Goal: Transaction & Acquisition: Purchase product/service

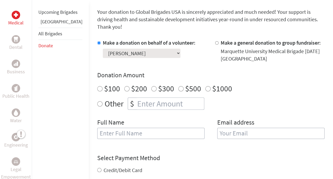
scroll to position [139, 0]
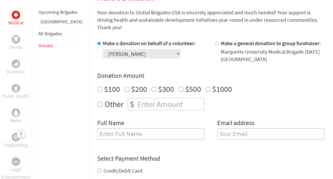
radio input "true"
click at [136, 98] on input "number" at bounding box center [170, 104] width 68 height 12
type input "700"
click at [110, 128] on input "text" at bounding box center [150, 133] width 107 height 11
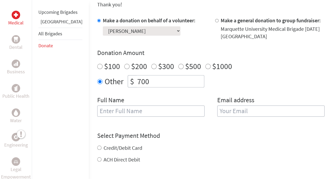
scroll to position [162, 0]
type input "[PERSON_NAME]"
click at [231, 106] on input "email" at bounding box center [270, 110] width 107 height 11
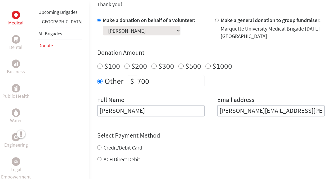
type input "[PERSON_NAME][EMAIL_ADDRESS][PERSON_NAME][DOMAIN_NAME]"
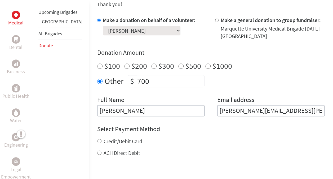
click at [206, 117] on form "Make a donation on behalf of a volunteer: Select a volunteer... [PERSON_NAME] […" at bounding box center [210, 118] width 227 height 204
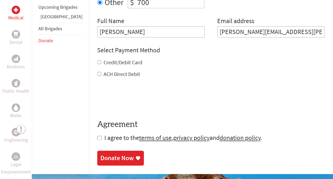
scroll to position [242, 0]
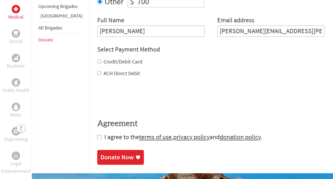
click at [97, 71] on input "ACH Direct Debit" at bounding box center [99, 73] width 4 height 4
radio input "true"
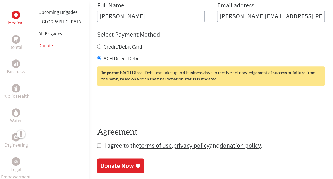
scroll to position [261, 0]
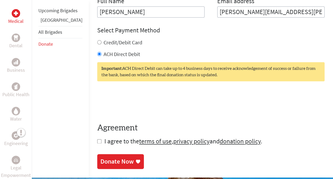
click at [97, 139] on input "checkbox" at bounding box center [99, 141] width 4 height 4
checkbox input "true"
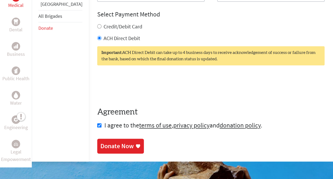
click at [100, 141] on div "Donate Now" at bounding box center [116, 145] width 33 height 8
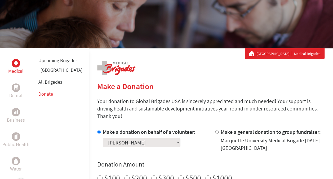
scroll to position [89, 0]
